Goal: Find specific page/section: Find specific page/section

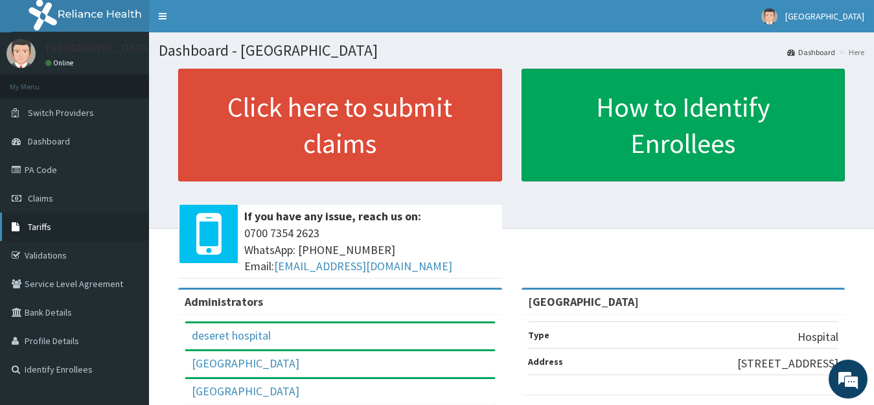
click at [54, 225] on link "Tariffs" at bounding box center [74, 227] width 149 height 29
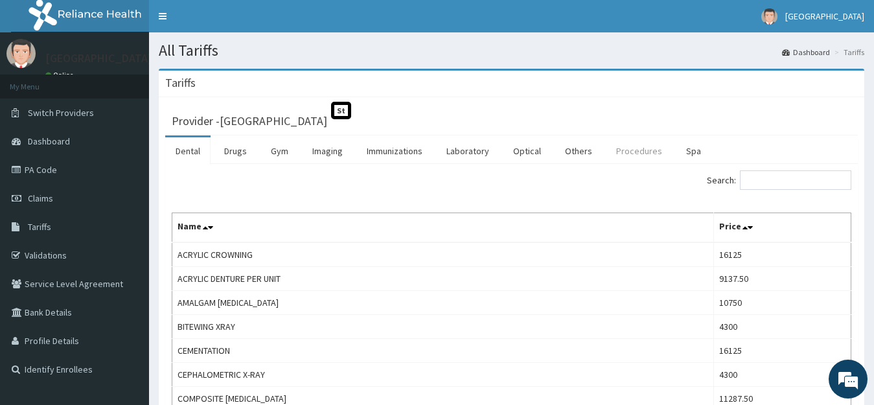
click at [612, 149] on link "Procedures" at bounding box center [639, 150] width 67 height 27
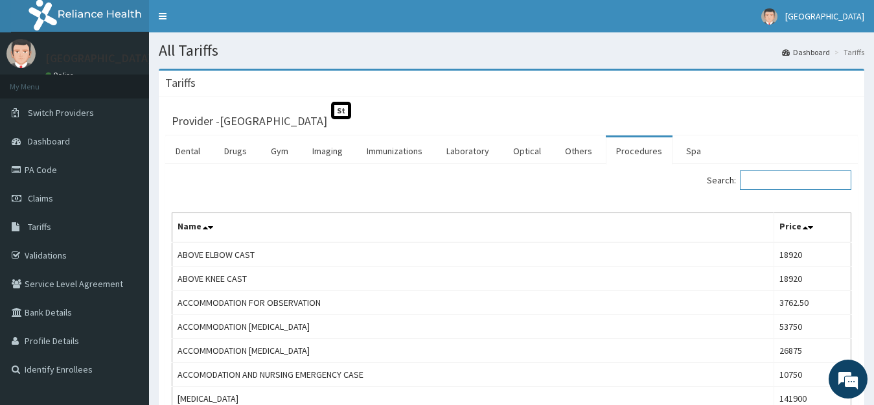
click at [780, 181] on input "Search:" at bounding box center [795, 179] width 111 height 19
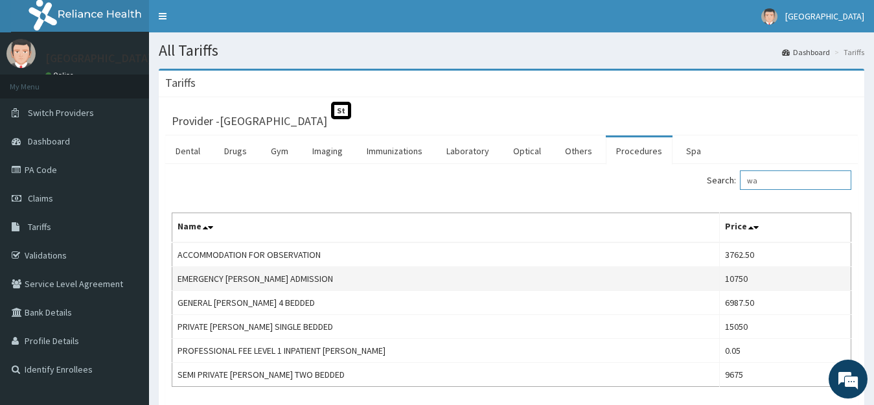
type input "w"
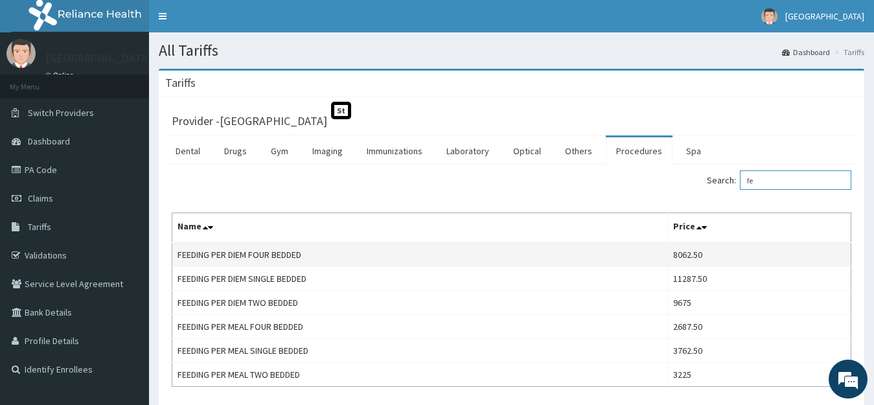
type input "f"
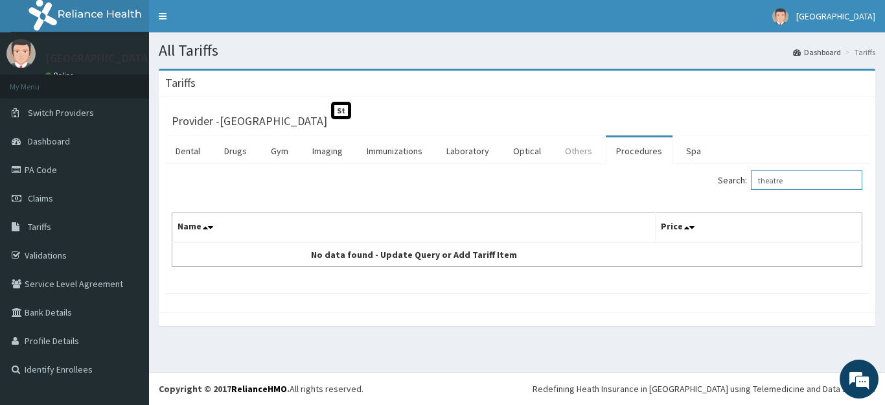
type input "theatre"
click at [568, 148] on link "Others" at bounding box center [579, 150] width 48 height 27
click at [785, 183] on input "Search:" at bounding box center [806, 179] width 111 height 19
type input "the"
click at [622, 154] on link "Procedures" at bounding box center [639, 150] width 67 height 27
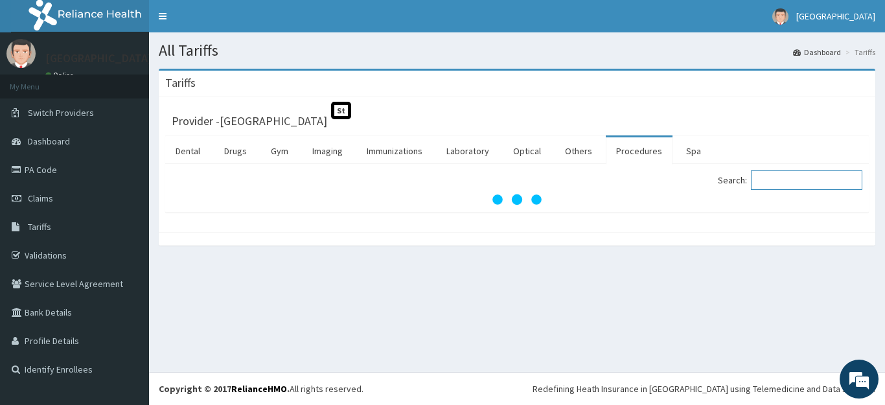
click at [770, 179] on input "Search:" at bounding box center [806, 179] width 111 height 19
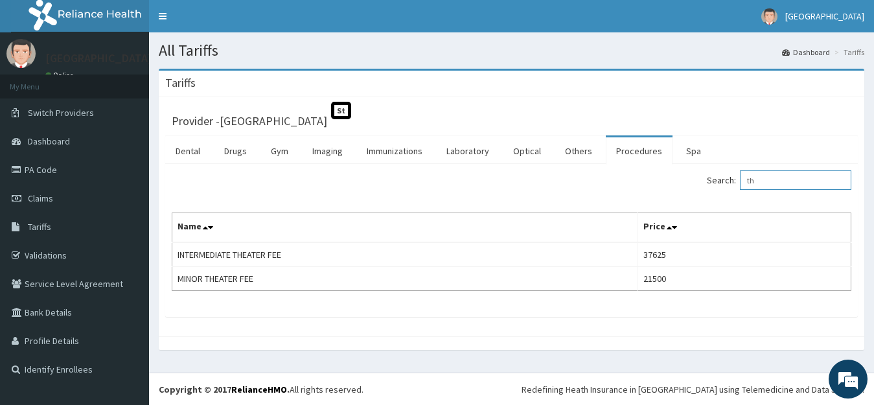
type input "t"
type input "w"
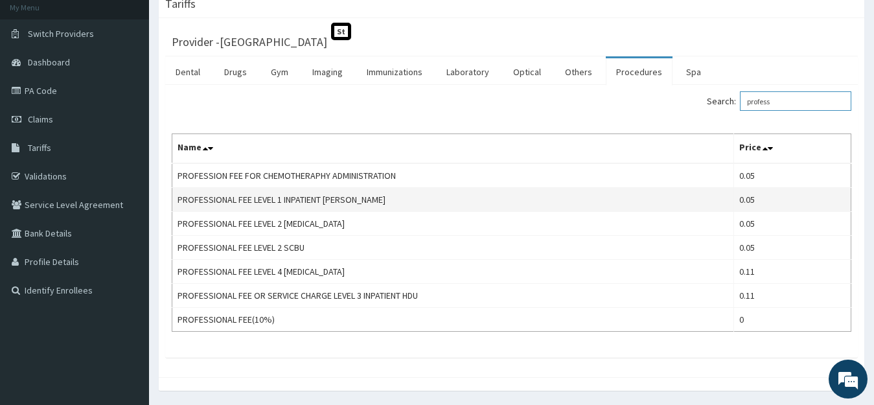
scroll to position [56, 0]
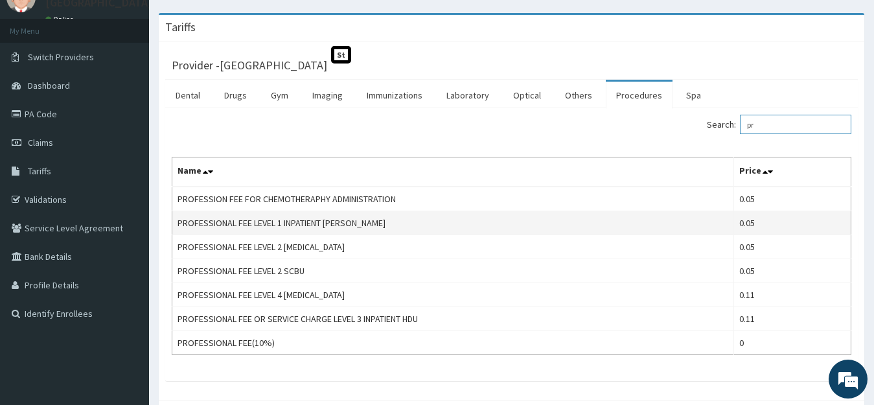
type input "p"
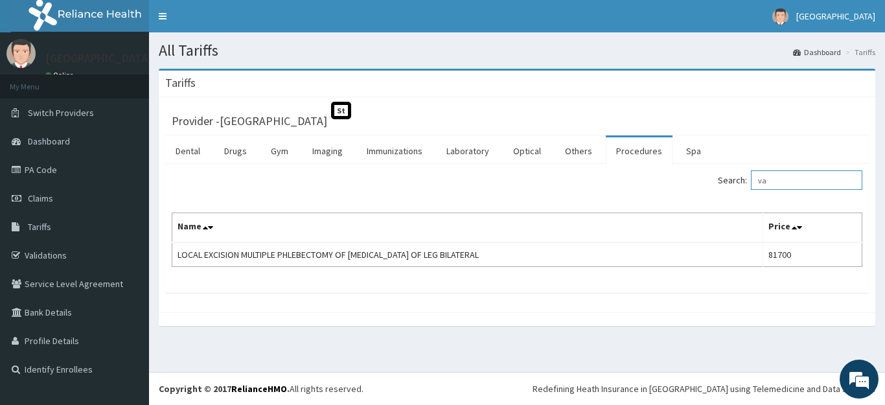
type input "v"
type input "s"
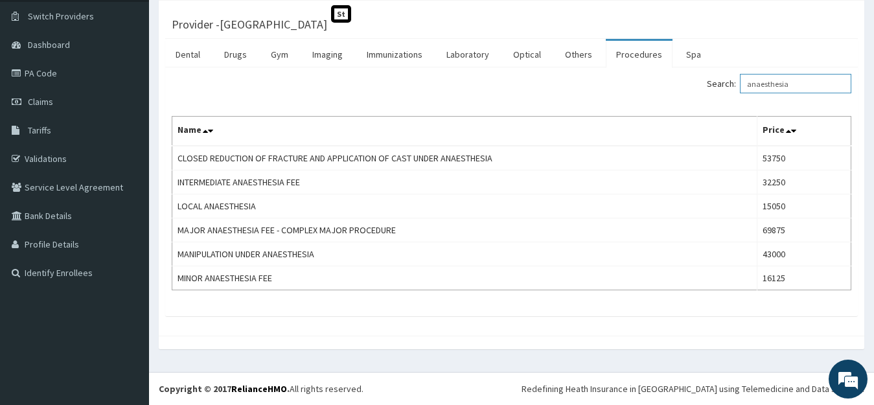
scroll to position [97, 0]
type input "anaesthesia"
